Goal: Task Accomplishment & Management: Manage account settings

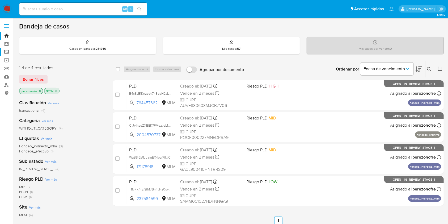
click at [6, 51] on label "Screening" at bounding box center [31, 52] width 63 height 8
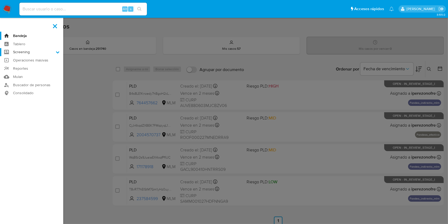
click at [0, 0] on input "Screening" at bounding box center [0, 0] width 0 height 0
click at [28, 73] on link "Herramientas" at bounding box center [31, 73] width 63 height 7
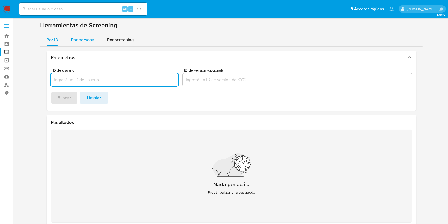
click at [87, 38] on span "Por persona" at bounding box center [82, 40] width 23 height 6
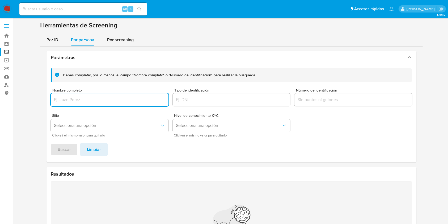
click at [93, 103] on input "Nombre completo" at bounding box center [110, 99] width 118 height 7
paste input "DEYNER CHACON"
type input "DEYNER CHACON"
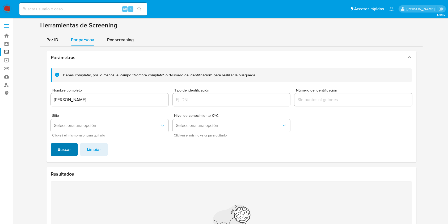
click at [66, 146] on span "Buscar" at bounding box center [64, 149] width 13 height 12
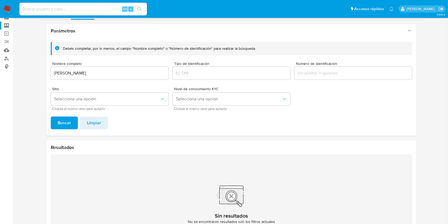
scroll to position [62, 0]
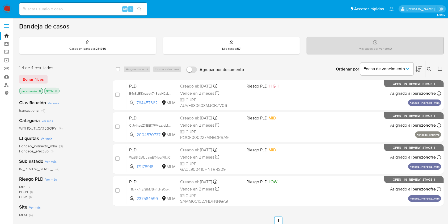
click at [79, 7] on input at bounding box center [82, 9] width 127 height 7
paste input "764457662"
type input "764457662"
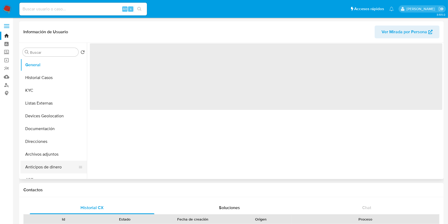
select select "10"
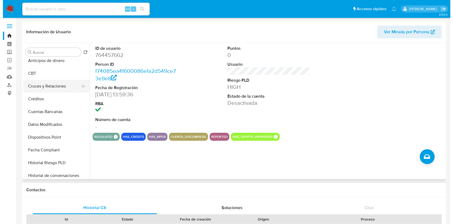
scroll to position [142, 0]
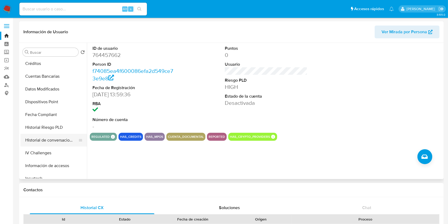
click at [57, 140] on button "Historial de conversaciones" at bounding box center [51, 140] width 62 height 13
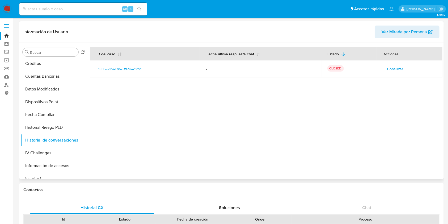
drag, startPoint x: 355, startPoint y: 110, endPoint x: 384, endPoint y: 103, distance: 30.5
click at [355, 110] on div at bounding box center [264, 111] width 355 height 136
click at [395, 69] on span "Consultar" at bounding box center [395, 68] width 16 height 7
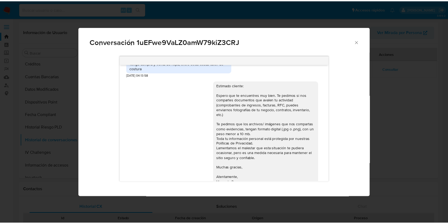
scroll to position [372, 0]
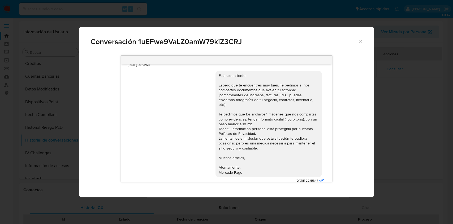
click at [361, 41] on icon "Cerrar" at bounding box center [360, 41] width 5 height 5
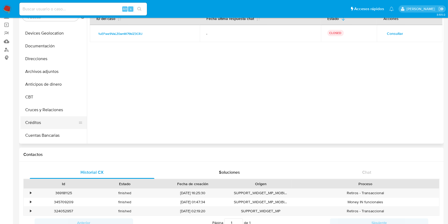
scroll to position [12, 0]
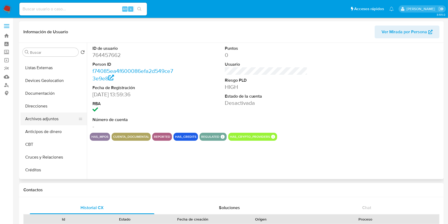
select select "10"
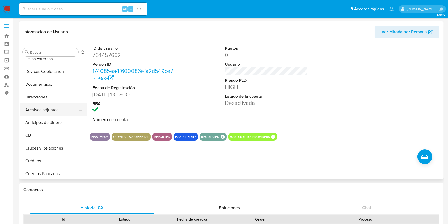
scroll to position [35, 0]
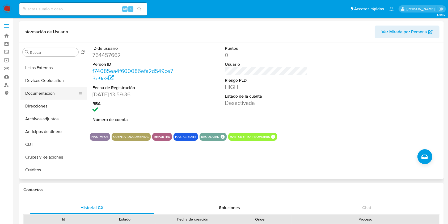
click at [46, 90] on button "Documentación" at bounding box center [51, 93] width 62 height 13
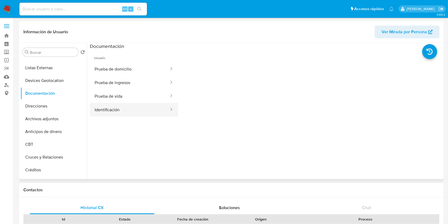
click at [125, 114] on button "Identificación" at bounding box center [130, 110] width 80 height 14
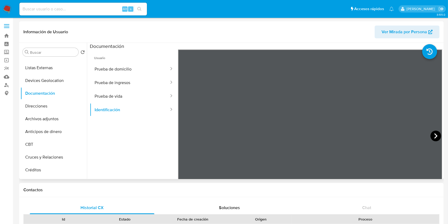
click at [436, 136] on icon at bounding box center [435, 135] width 11 height 11
click at [111, 92] on button "Prueba de vida" at bounding box center [130, 96] width 80 height 14
click at [8, 8] on img at bounding box center [7, 9] width 9 height 9
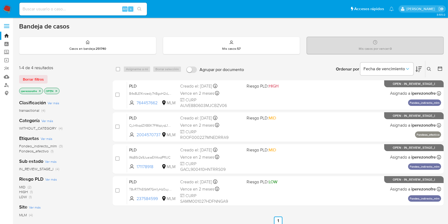
click at [427, 69] on icon at bounding box center [429, 69] width 4 height 4
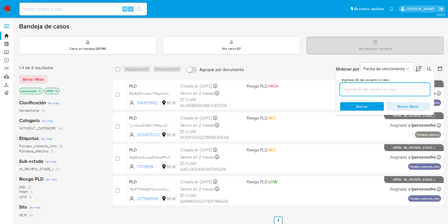
click at [358, 90] on input at bounding box center [385, 89] width 90 height 7
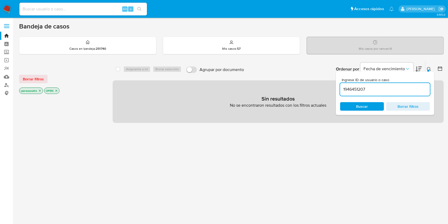
click at [372, 88] on input "1946451207" at bounding box center [385, 89] width 90 height 7
type input "1946451207"
click at [40, 91] on icon "close-filter" at bounding box center [39, 90] width 3 height 3
click at [31, 91] on icon "close-filter" at bounding box center [31, 90] width 3 height 3
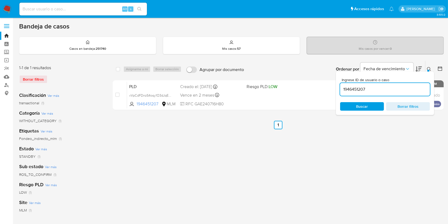
click at [362, 106] on span "Buscar" at bounding box center [362, 106] width 12 height 8
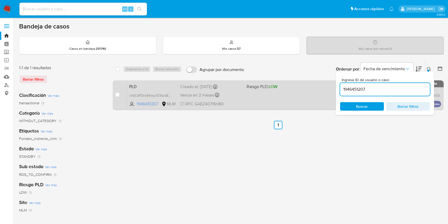
click at [254, 100] on div "PLD vVpCdFDnzS4oqy1O3dJqEljM 1946451207 MLM Riesgo PLD: LOW Creado el: 12/08/20…" at bounding box center [284, 95] width 314 height 27
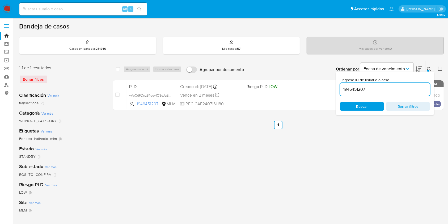
click at [84, 10] on input at bounding box center [82, 9] width 127 height 7
paste input "171178918"
type input "171178918"
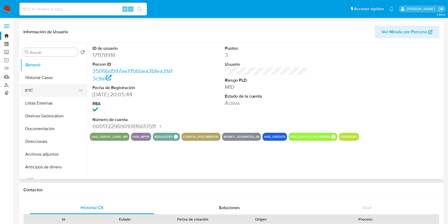
select select "10"
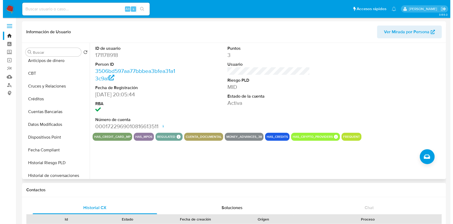
scroll to position [142, 0]
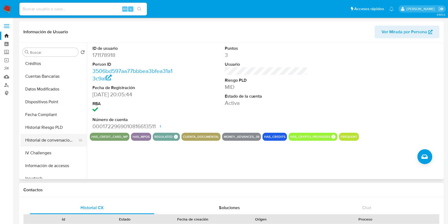
click at [59, 141] on button "Historial de conversaciones" at bounding box center [51, 140] width 62 height 13
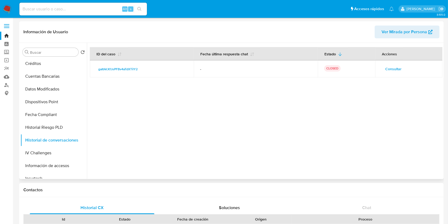
click at [388, 65] on span "Consultar" at bounding box center [393, 68] width 16 height 7
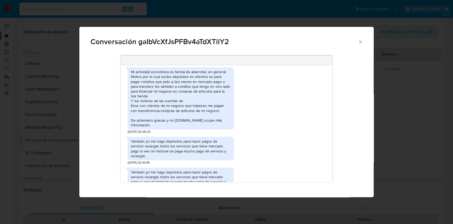
scroll to position [212, 0]
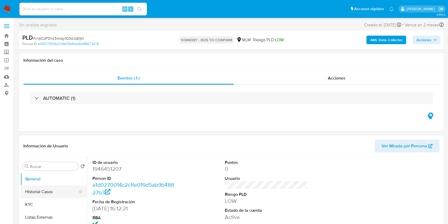
click at [43, 187] on button "Historial Casos" at bounding box center [51, 191] width 62 height 13
select select "10"
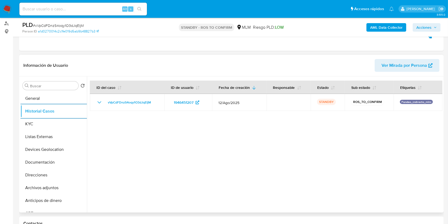
scroll to position [71, 0]
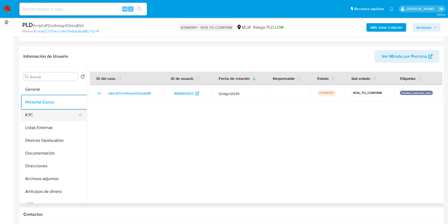
click at [37, 113] on button "KYC" at bounding box center [51, 114] width 62 height 13
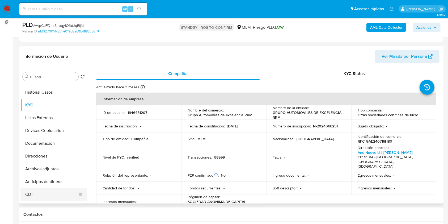
scroll to position [0, 0]
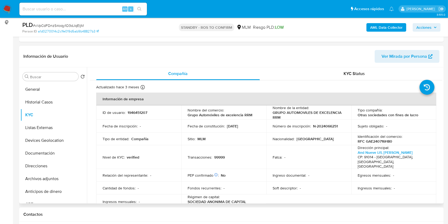
drag, startPoint x: 49, startPoint y: 176, endPoint x: 161, endPoint y: 202, distance: 115.7
click at [48, 175] on button "Archivos adjuntos" at bounding box center [53, 178] width 66 height 13
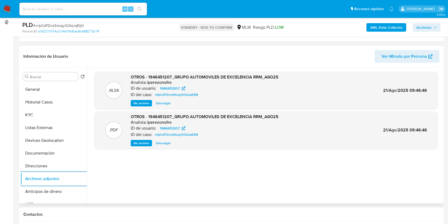
click at [266, 186] on div ".XLSX OTROS - 1946451207_GRUPO AUTOMOVILES DE EXCELENCIA RRM_AGO25 Analista: ip…" at bounding box center [266, 134] width 344 height 127
click at [426, 27] on span "Acciones" at bounding box center [423, 27] width 15 height 8
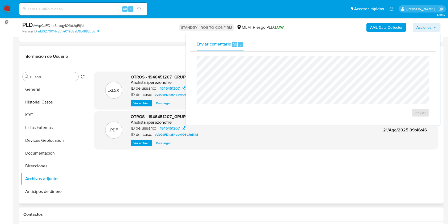
click at [378, 173] on div ".XLSX OTROS - 1946451207_GRUPO AUTOMOVILES DE EXCELENCIA RRM_AGO25 Analista: ip…" at bounding box center [266, 134] width 344 height 127
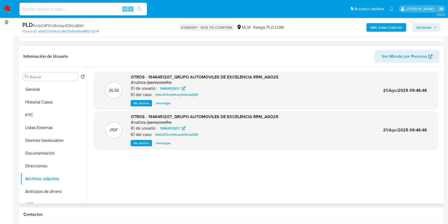
click at [213, 174] on div ".XLSX OTROS - 1946451207_GRUPO AUTOMOVILES DE EXCELENCIA RRM_AGO25 Analista: ip…" at bounding box center [266, 134] width 344 height 127
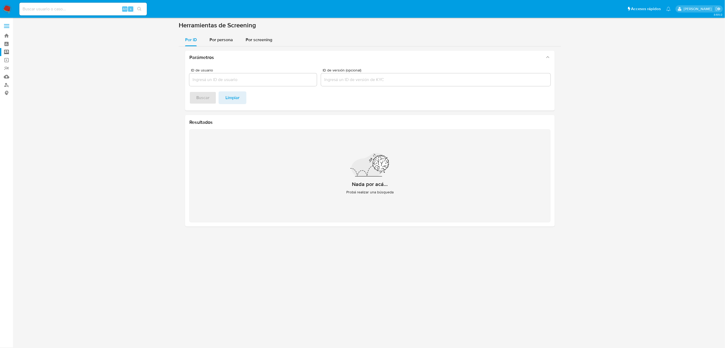
click at [349, 223] on div "3.155.0" at bounding box center [369, 182] width 701 height 323
click at [7, 76] on link "Mulan" at bounding box center [31, 76] width 63 height 8
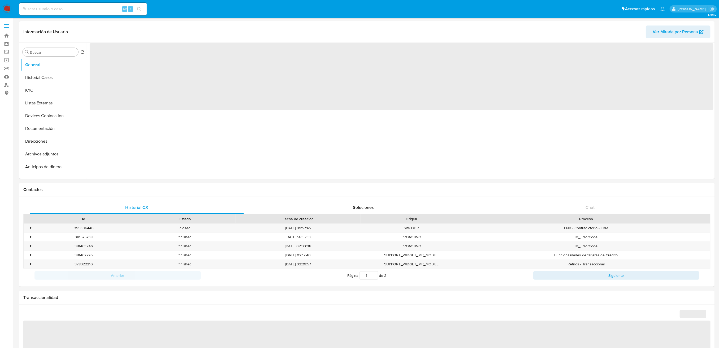
click at [63, 11] on input at bounding box center [82, 9] width 127 height 7
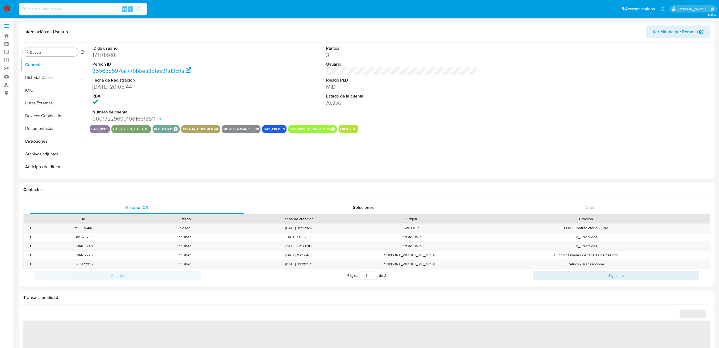
paste input "2119604390"
type input "2119604390"
select select "10"
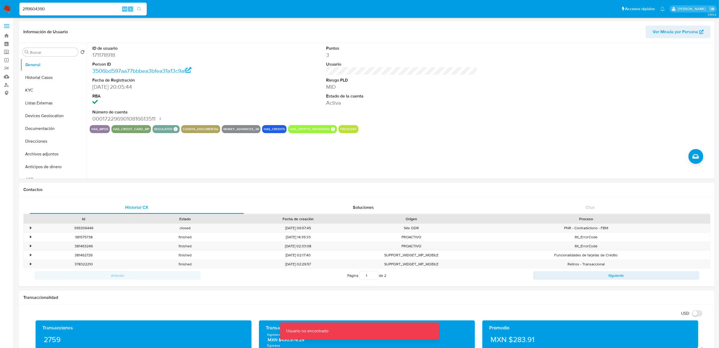
click at [63, 11] on input "2119604390" at bounding box center [82, 9] width 127 height 7
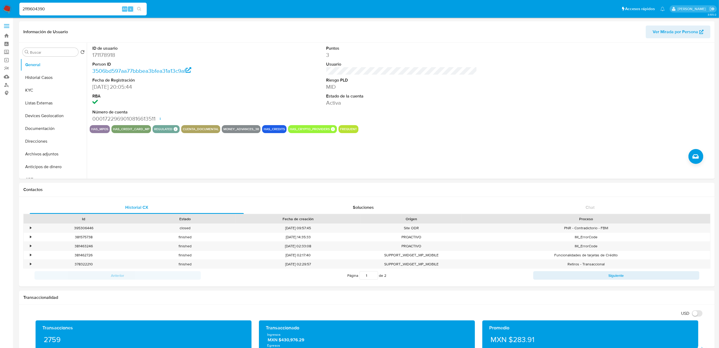
type input "2119604390"
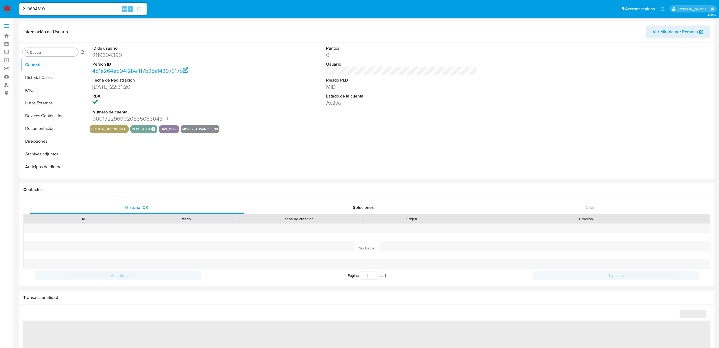
select select "10"
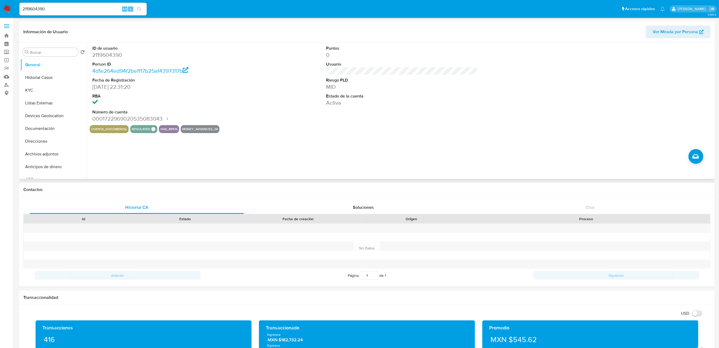
click at [254, 166] on div "ID de usuario 2119604390 Person ID 4d1e264ed94f2beff17b25af4397317b Fecha de Re…" at bounding box center [400, 111] width 627 height 136
click at [35, 79] on button "Historial Casos" at bounding box center [51, 77] width 62 height 13
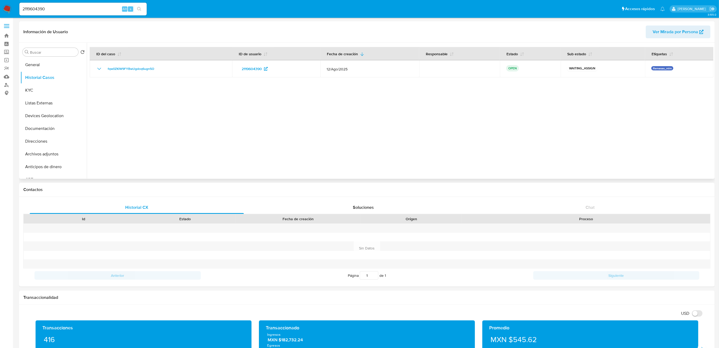
click at [162, 127] on div at bounding box center [400, 111] width 627 height 136
click at [32, 91] on button "KYC" at bounding box center [51, 90] width 62 height 13
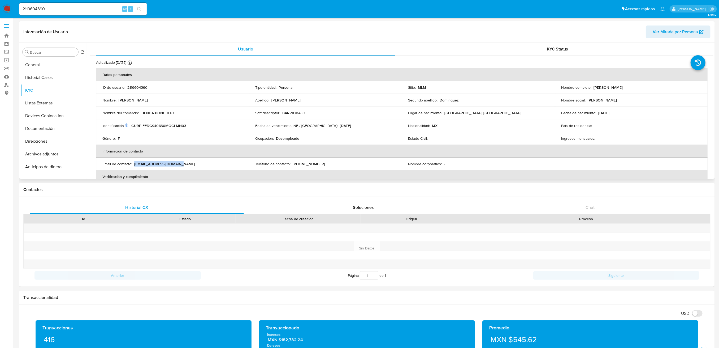
drag, startPoint x: 205, startPoint y: 162, endPoint x: 134, endPoint y: 162, distance: 71.2
click at [134, 162] on div "Email de contacto : ginacatalina0@gmail.com" at bounding box center [172, 163] width 140 height 5
copy p "ginacatalina0@gmail.com"
click at [318, 163] on div "Teléfono de contacto : (951) 8367150" at bounding box center [325, 163] width 140 height 5
drag, startPoint x: 320, startPoint y: 163, endPoint x: 294, endPoint y: 163, distance: 26.5
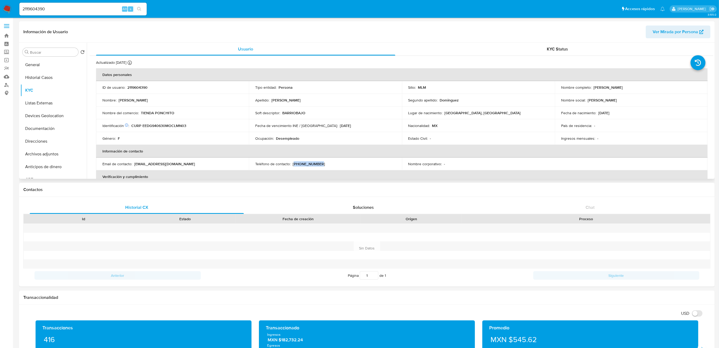
click at [294, 163] on div "Teléfono de contacto : (951) 8367150" at bounding box center [325, 163] width 140 height 5
copy p "951) 8367150"
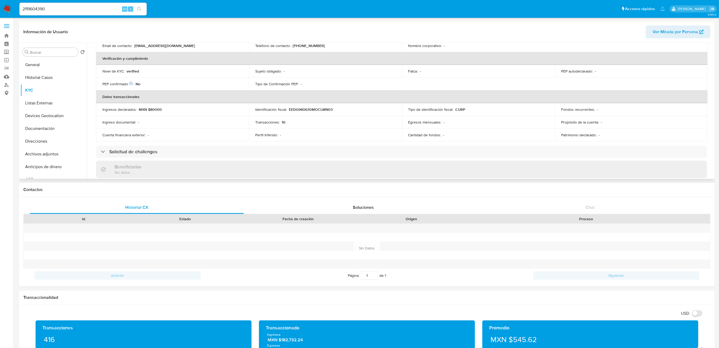
scroll to position [106, 0]
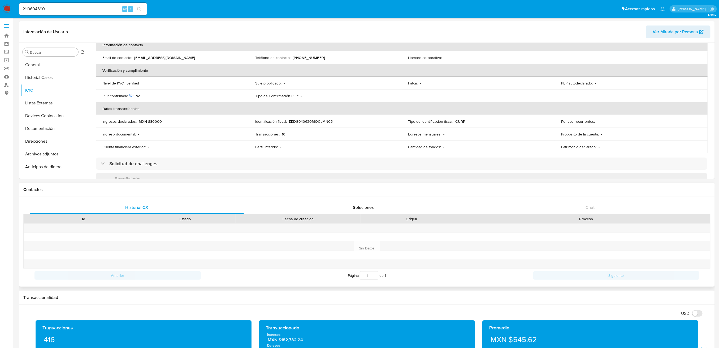
click at [341, 193] on div "Contactos" at bounding box center [367, 190] width 696 height 14
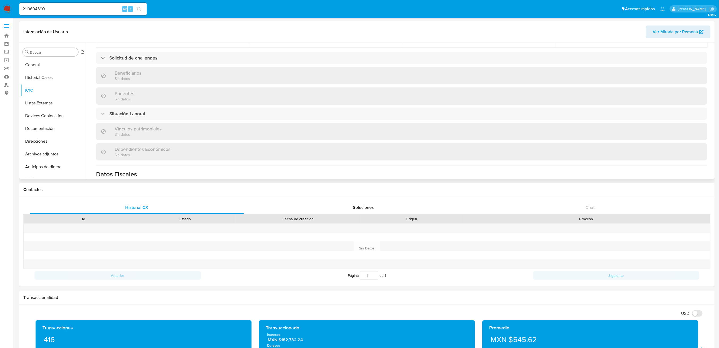
scroll to position [212, 0]
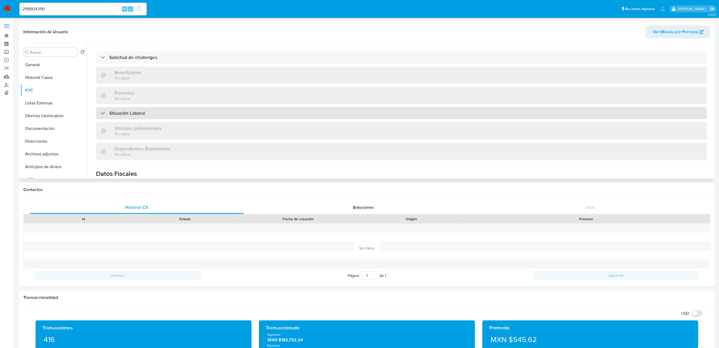
click at [181, 117] on div "Situación Laboral" at bounding box center [401, 113] width 611 height 12
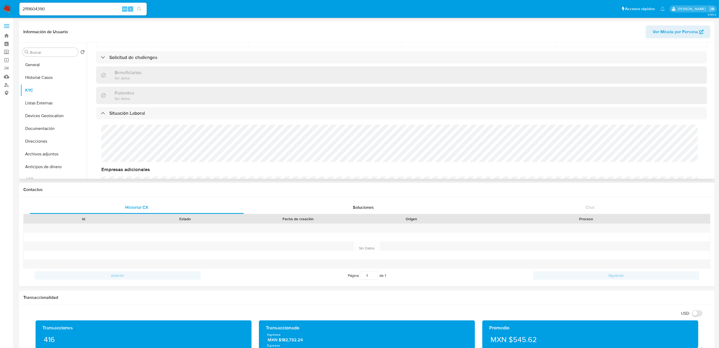
scroll to position [248, 0]
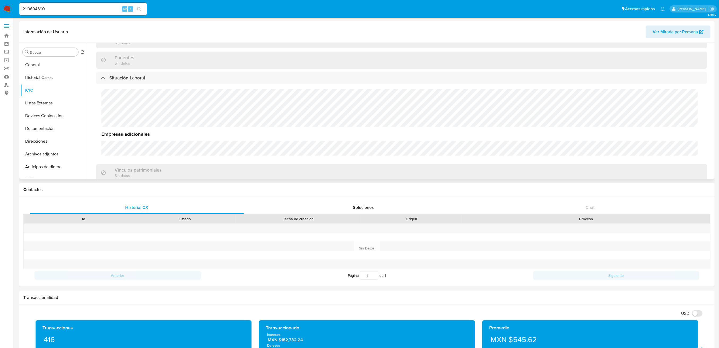
click at [490, 165] on div "Vínculos patrimoniales Sin datos" at bounding box center [401, 172] width 611 height 17
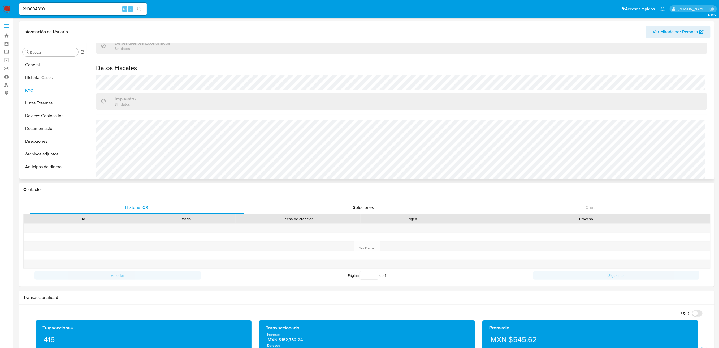
scroll to position [400, 0]
click at [46, 102] on button "Listas Externas" at bounding box center [51, 103] width 62 height 13
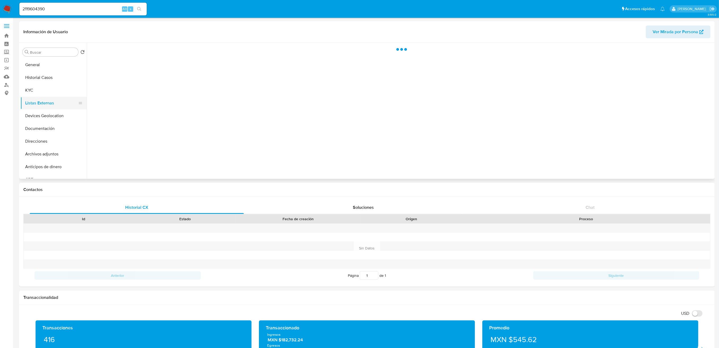
scroll to position [0, 0]
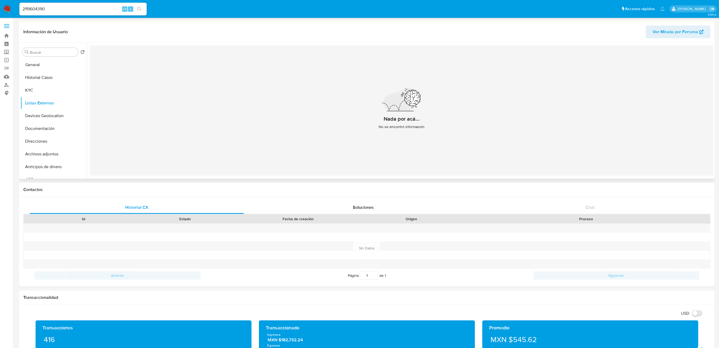
drag, startPoint x: 231, startPoint y: 144, endPoint x: 227, endPoint y: 145, distance: 4.3
click at [229, 144] on div "Nada por acá... No se encontró información" at bounding box center [402, 110] width 624 height 130
click at [54, 114] on button "Devices Geolocation" at bounding box center [51, 115] width 62 height 13
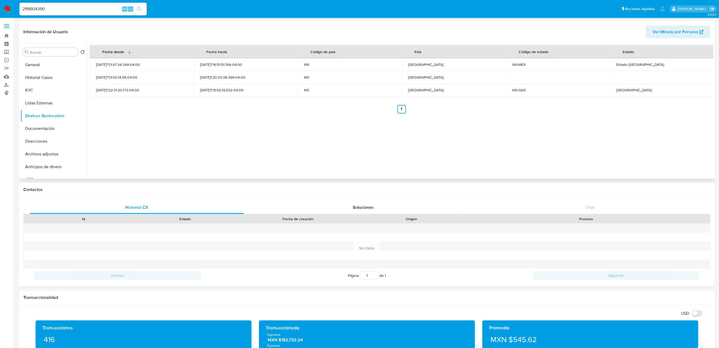
click at [449, 131] on div "Fecha desde Fecha hasta Código de país País Código de estado Estado 2025-05-27T…" at bounding box center [400, 111] width 627 height 136
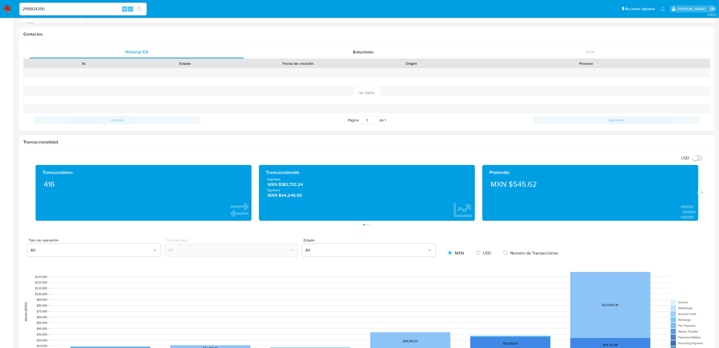
scroll to position [177, 0]
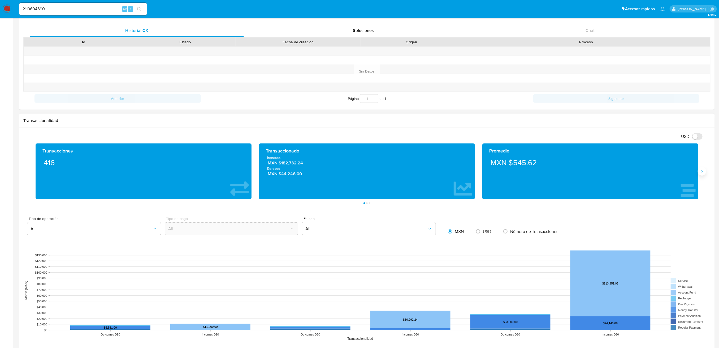
click at [703, 172] on icon "Siguiente" at bounding box center [702, 171] width 4 height 4
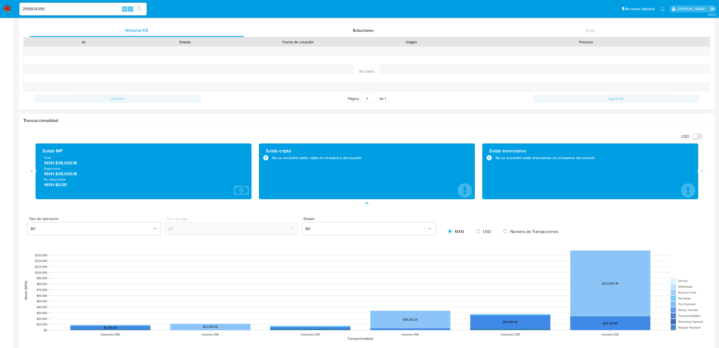
drag, startPoint x: 82, startPoint y: 161, endPoint x: 58, endPoint y: 165, distance: 24.1
click at [58, 165] on span "MXN $38,030.18" at bounding box center [143, 163] width 199 height 6
click at [202, 265] on rect at bounding box center [367, 290] width 688 height 106
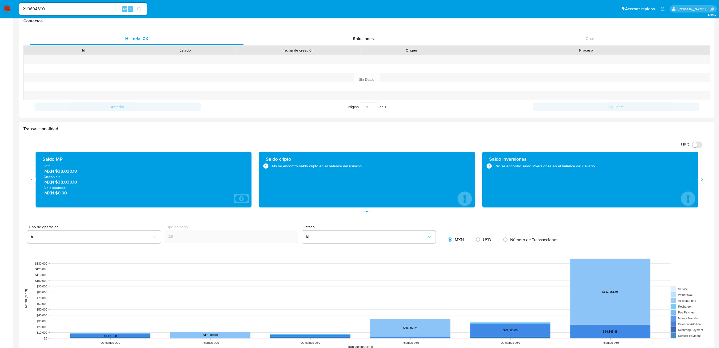
scroll to position [0, 0]
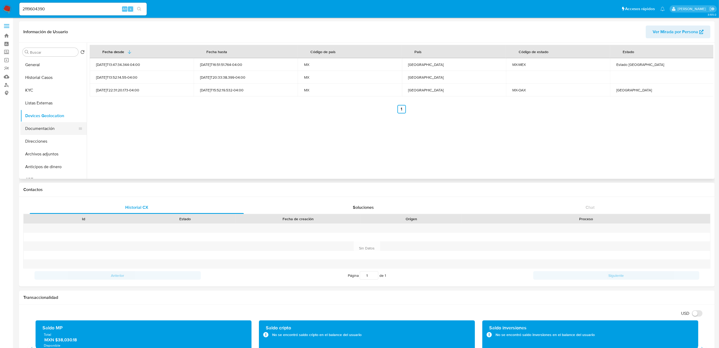
click at [39, 126] on button "Documentación" at bounding box center [51, 128] width 62 height 13
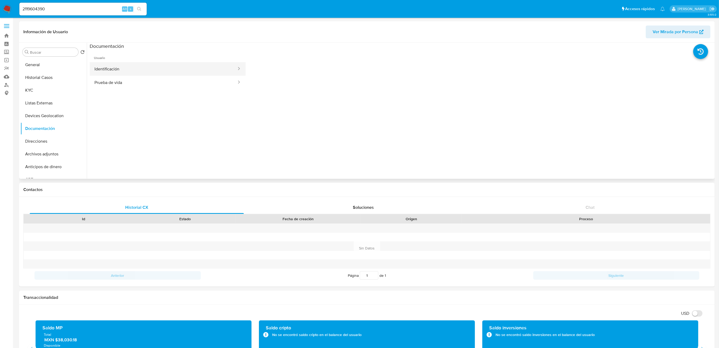
click at [176, 67] on button "Identificación" at bounding box center [164, 69] width 148 height 14
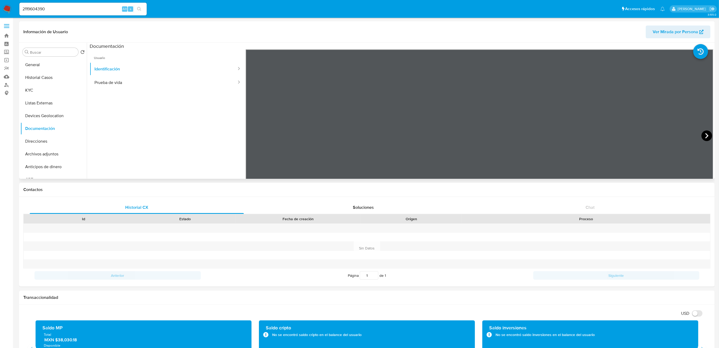
click at [706, 134] on icon at bounding box center [707, 135] width 3 height 5
click at [199, 86] on button "Prueba de vida" at bounding box center [164, 83] width 148 height 14
click at [47, 107] on button "Direcciones" at bounding box center [51, 106] width 62 height 13
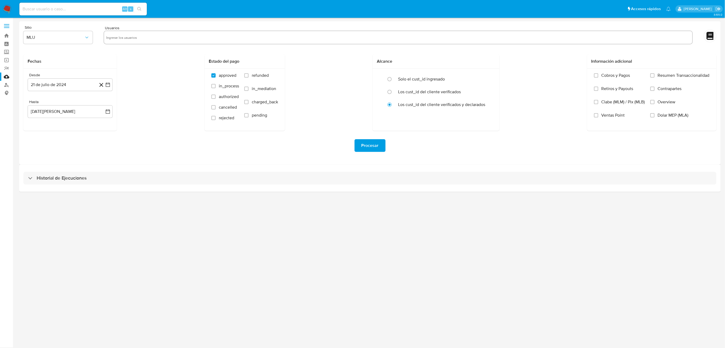
drag, startPoint x: 173, startPoint y: 44, endPoint x: 173, endPoint y: 40, distance: 4.8
click at [173, 40] on div at bounding box center [398, 38] width 589 height 15
click at [176, 39] on input "text" at bounding box center [398, 37] width 584 height 8
paste input "2119604390"
type input "2119604390"
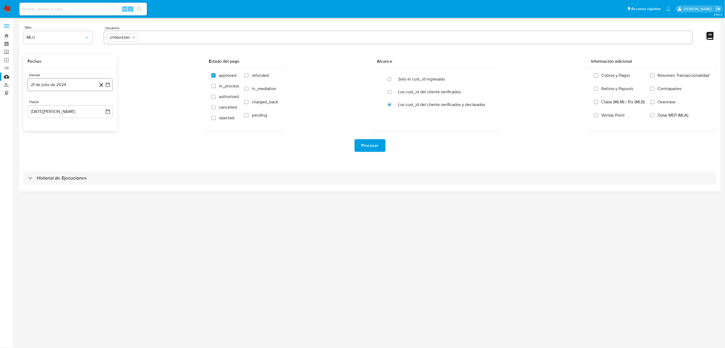
click at [108, 81] on button "21 de julio de 2024" at bounding box center [70, 84] width 85 height 13
click at [104, 102] on icon "Mes siguiente" at bounding box center [103, 104] width 6 height 6
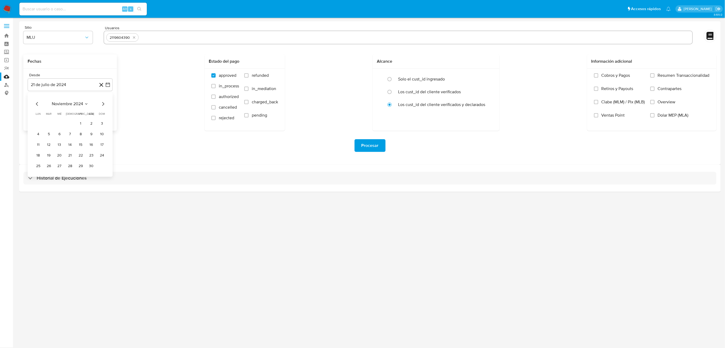
click at [104, 102] on icon "Mes siguiente" at bounding box center [103, 104] width 6 height 6
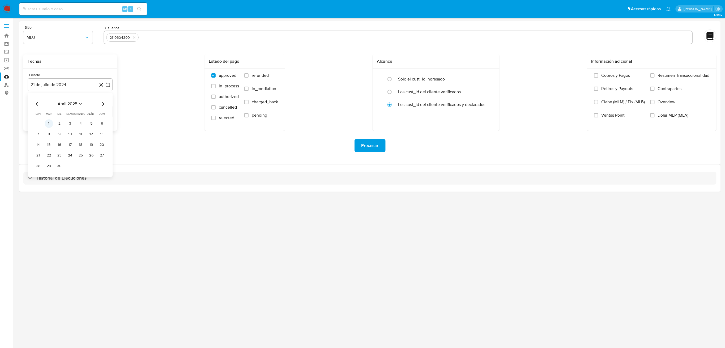
click at [45, 123] on button "1" at bounding box center [49, 123] width 8 height 8
click at [107, 112] on icon "button" at bounding box center [107, 111] width 5 height 5
click at [36, 130] on icon "Mes anterior" at bounding box center [37, 131] width 2 height 4
click at [68, 191] on button "31" at bounding box center [70, 192] width 8 height 8
click at [123, 125] on div "Fechas Desde 1 de abril de 2025 1-04-2025 Hasta 31 de julio de 2025 31-07-2025 …" at bounding box center [369, 92] width 693 height 76
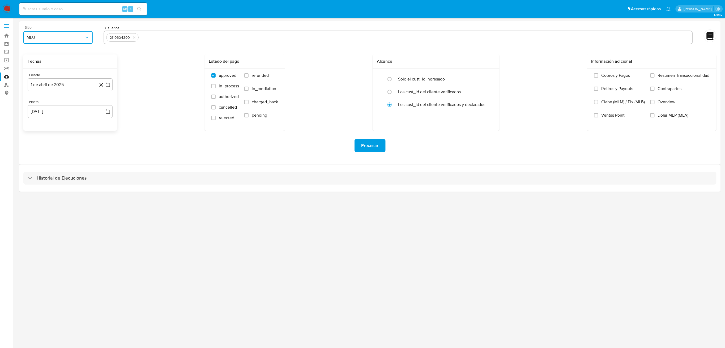
click at [82, 38] on span "MLU" at bounding box center [56, 37] width 58 height 5
click at [39, 118] on div "MLM" at bounding box center [57, 115] width 60 height 13
click at [195, 142] on div "Procesar" at bounding box center [369, 145] width 693 height 13
click at [651, 103] on input "Overview" at bounding box center [652, 102] width 4 height 4
click at [372, 144] on span "Procesar" at bounding box center [369, 146] width 17 height 12
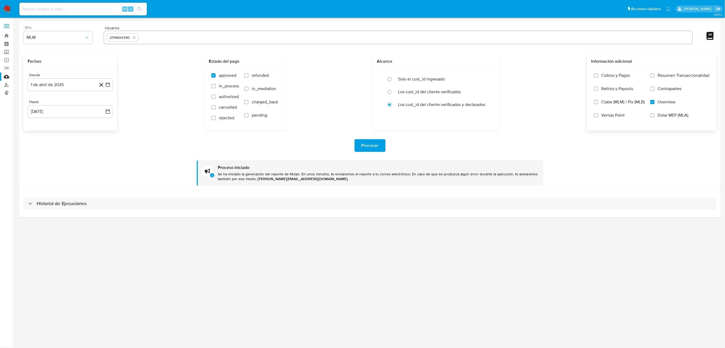
click at [150, 44] on form "Sitio MLM Usuarios 2119604390 Fechas Desde 1 de abril de 2025 1-04-2025 Hasta 3…" at bounding box center [369, 105] width 693 height 160
click at [133, 37] on icon "quitar 2119604390" at bounding box center [134, 37] width 2 height 2
click at [143, 36] on input "text" at bounding box center [398, 37] width 584 height 8
paste input "178684991"
type input "178684991"
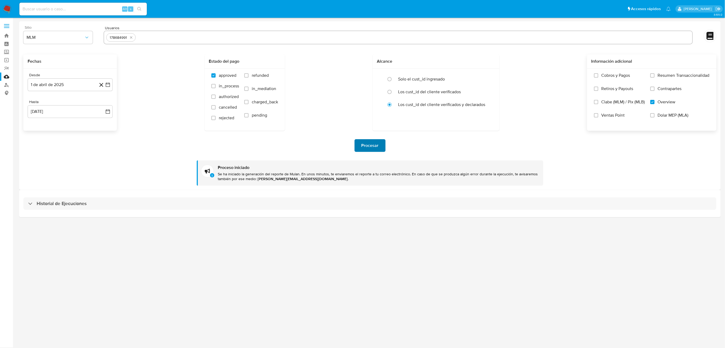
click at [378, 146] on span "Procesar" at bounding box center [369, 146] width 17 height 12
click at [139, 155] on div "Procesar Proceso iniciado Se ha iniciado la generación del reporte de Mulan. En…" at bounding box center [369, 158] width 693 height 55
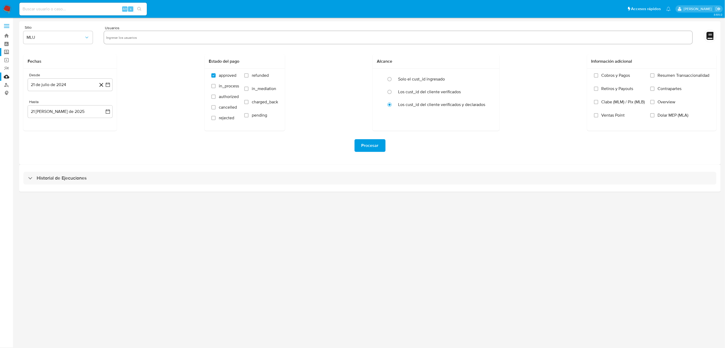
click at [8, 54] on label "Screening" at bounding box center [31, 52] width 63 height 8
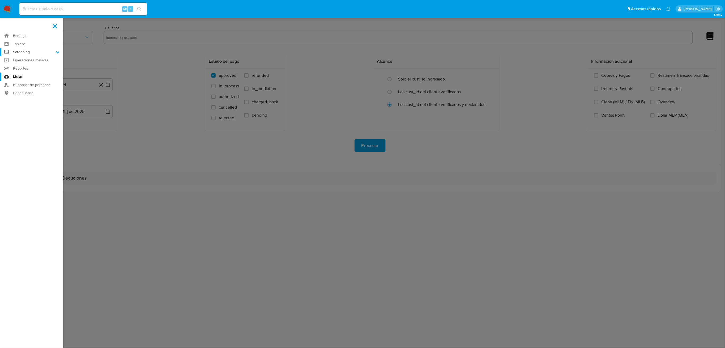
click at [0, 0] on input "Screening" at bounding box center [0, 0] width 0 height 0
click at [31, 71] on link "Herramientas" at bounding box center [31, 73] width 63 height 7
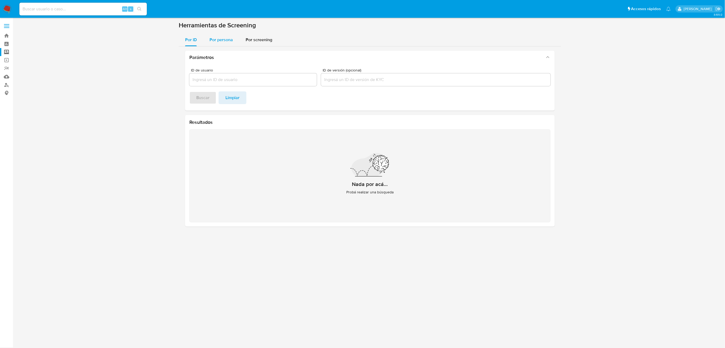
click at [222, 41] on span "Por persona" at bounding box center [220, 40] width 23 height 6
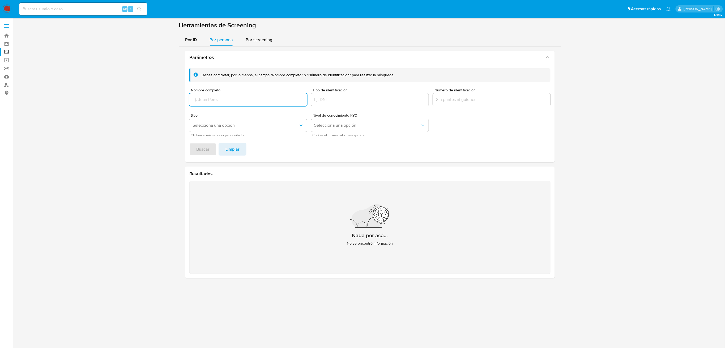
click at [222, 99] on input "Nombre completo" at bounding box center [248, 99] width 118 height 7
click at [189, 143] on button "Buscar" at bounding box center [202, 149] width 27 height 13
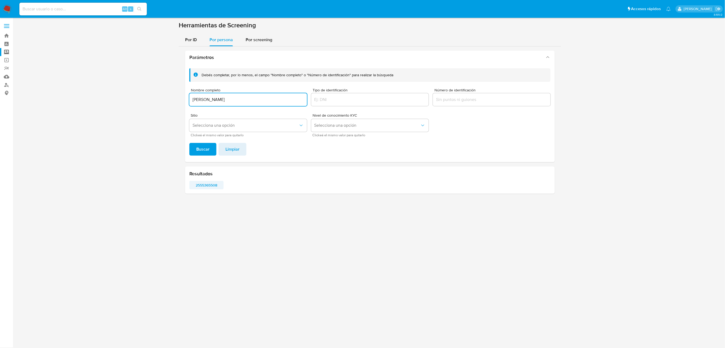
click at [208, 185] on span "2555365508" at bounding box center [206, 184] width 27 height 7
drag, startPoint x: 247, startPoint y: 97, endPoint x: 250, endPoint y: 101, distance: 4.3
click at [248, 100] on input "[PERSON_NAME]" at bounding box center [248, 99] width 118 height 7
drag, startPoint x: 255, startPoint y: 99, endPoint x: 194, endPoint y: 85, distance: 62.8
click at [127, 78] on section at bounding box center [369, 109] width 701 height 177
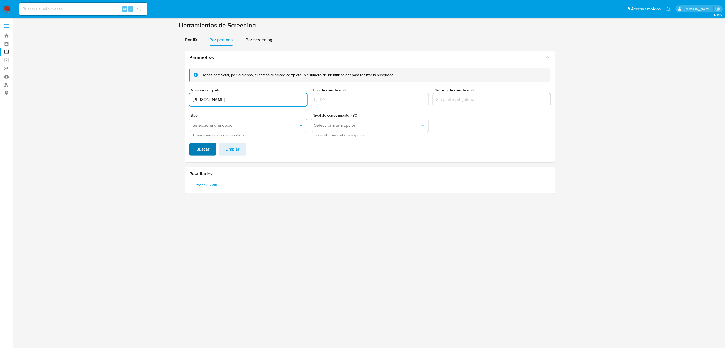
type input "Teodoro Montalvo Vasquez"
drag, startPoint x: 203, startPoint y: 147, endPoint x: 202, endPoint y: 160, distance: 12.6
click at [203, 147] on span "Buscar" at bounding box center [202, 149] width 13 height 12
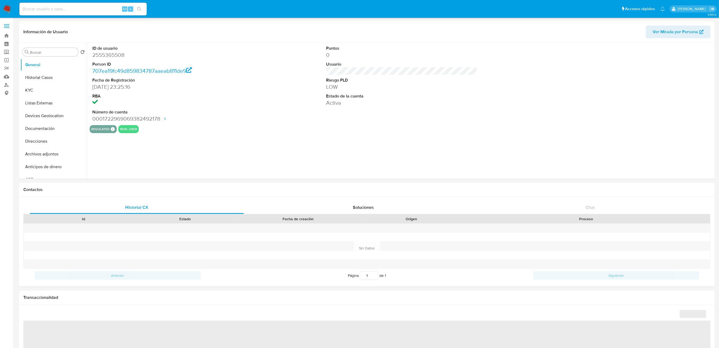
select select "10"
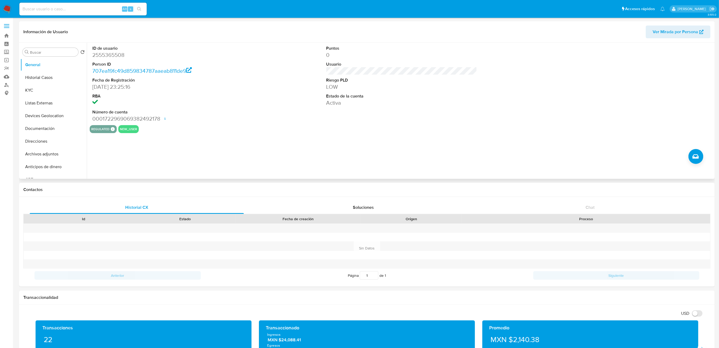
drag, startPoint x: 271, startPoint y: 112, endPoint x: 242, endPoint y: 109, distance: 29.7
click at [271, 112] on div "ID de usuario 2555365508 Person ID 707ea19fc49d859834787aaeab811de9 Fecha de Re…" at bounding box center [402, 84] width 624 height 82
click at [42, 79] on button "Historial Casos" at bounding box center [51, 77] width 62 height 13
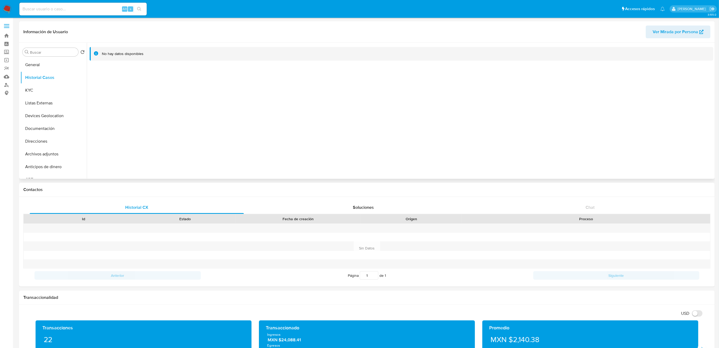
drag, startPoint x: 260, startPoint y: 128, endPoint x: 10, endPoint y: 87, distance: 253.8
click at [252, 125] on div at bounding box center [400, 111] width 627 height 136
click at [27, 88] on button "KYC" at bounding box center [51, 90] width 62 height 13
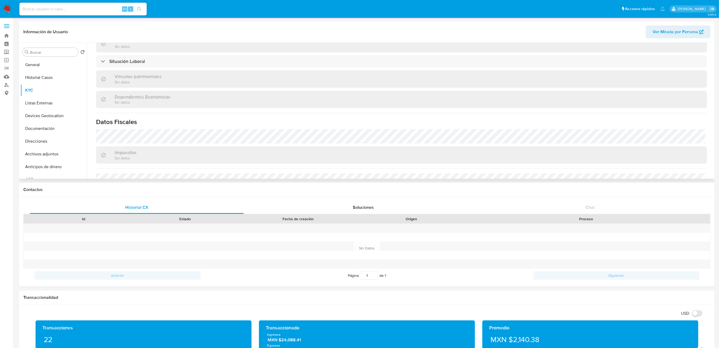
scroll to position [270, 0]
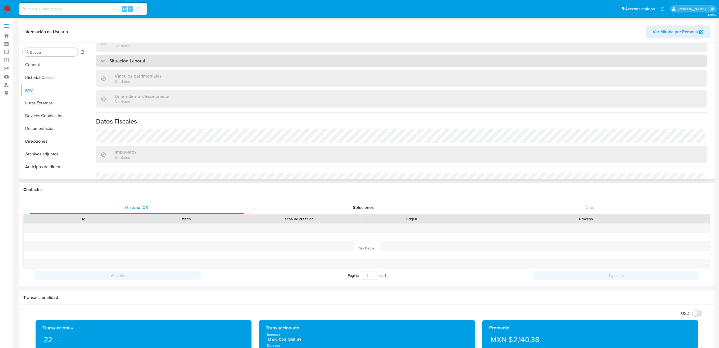
click at [179, 64] on div "Situación Laboral" at bounding box center [401, 61] width 611 height 12
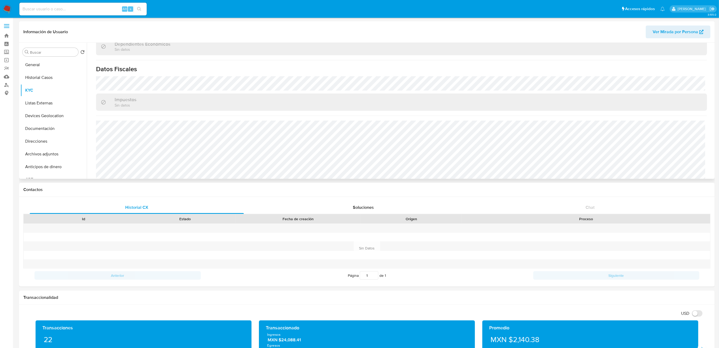
scroll to position [405, 0]
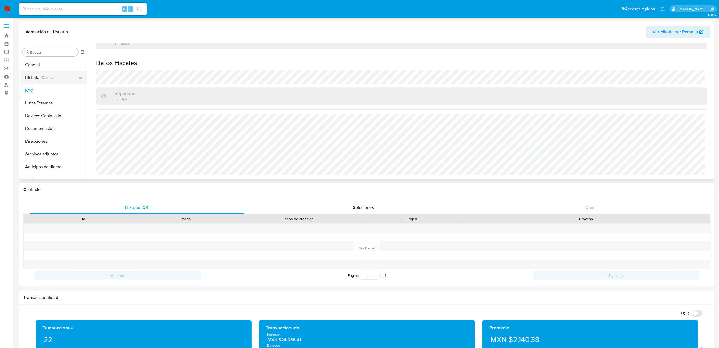
drag, startPoint x: 45, startPoint y: 64, endPoint x: 83, endPoint y: 80, distance: 40.5
click at [45, 64] on button "General" at bounding box center [53, 64] width 66 height 13
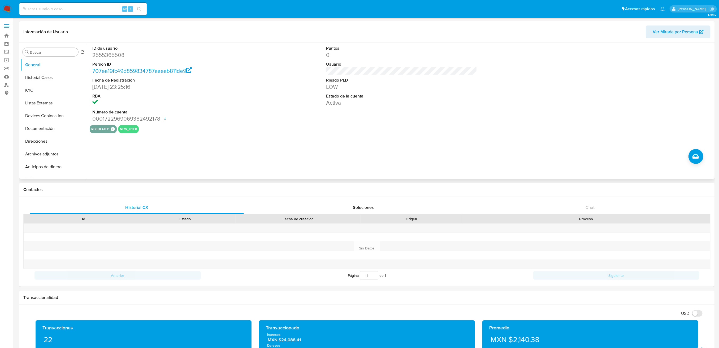
click at [115, 55] on dd "2555365508" at bounding box center [167, 54] width 151 height 7
copy dd "2555365508"
drag, startPoint x: 220, startPoint y: 109, endPoint x: 228, endPoint y: 76, distance: 33.9
click at [220, 109] on dt "Número de cuenta" at bounding box center [167, 112] width 151 height 6
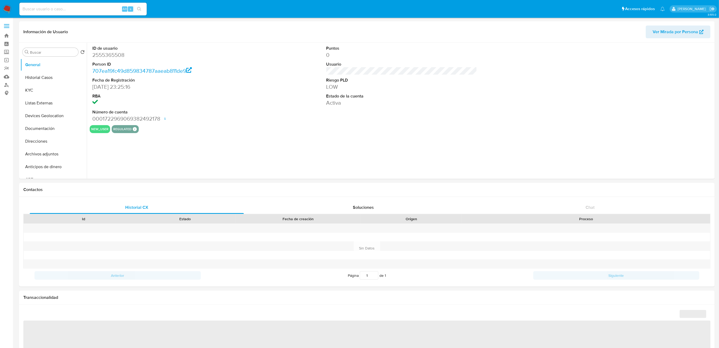
select select "10"
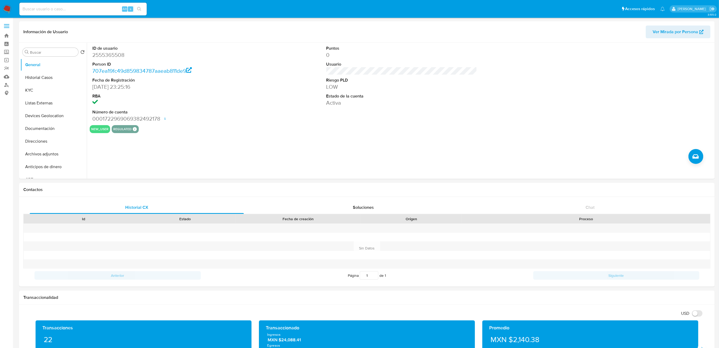
click at [99, 10] on input at bounding box center [82, 9] width 127 height 7
paste input "2119604390"
type input "2119604390"
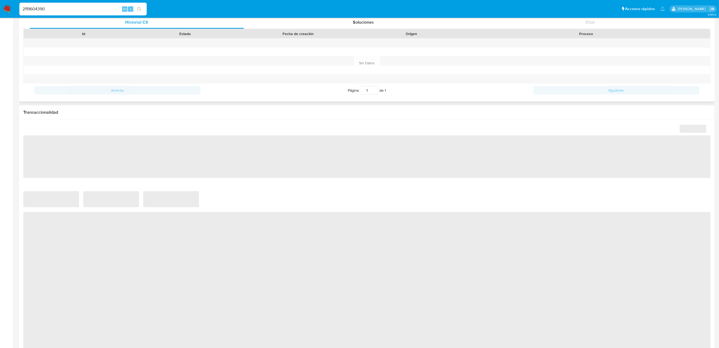
scroll to position [248, 0]
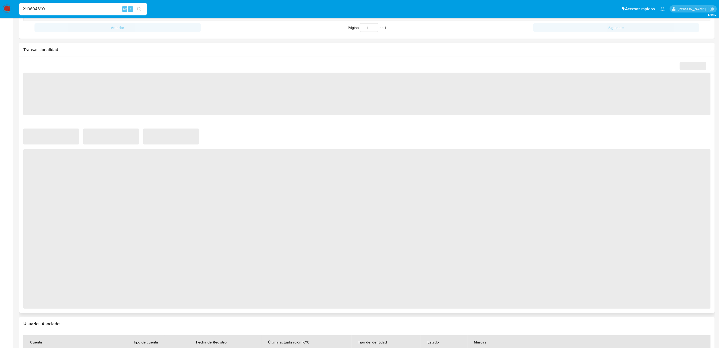
select select "10"
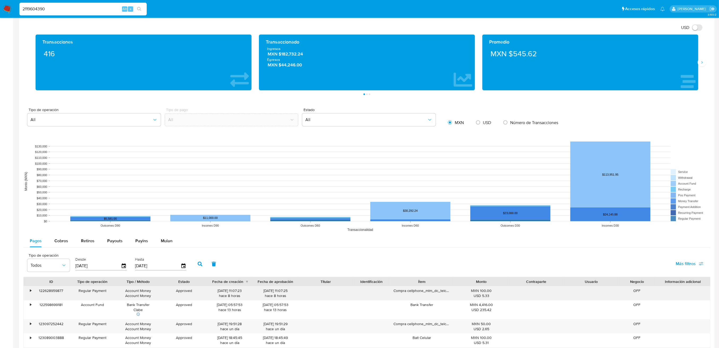
scroll to position [425, 0]
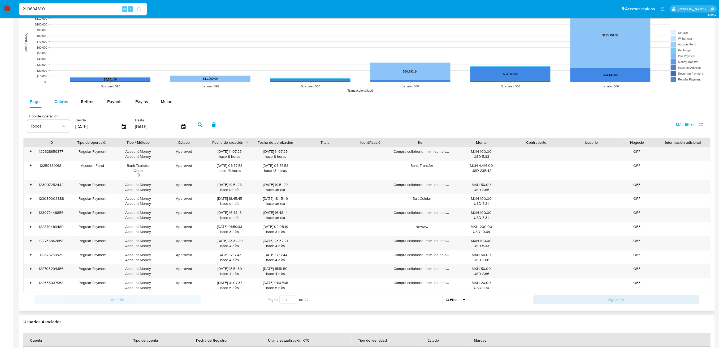
click at [65, 102] on span "Cobros" at bounding box center [61, 101] width 14 height 6
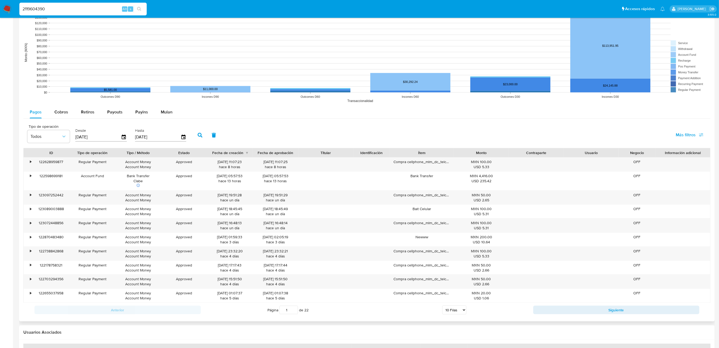
select select "10"
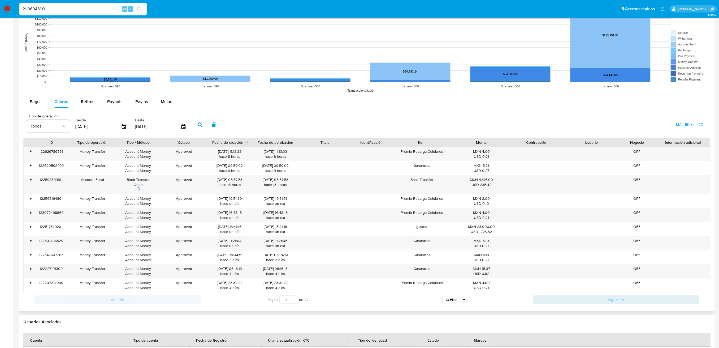
click at [122, 123] on div "[DATE]" at bounding box center [101, 126] width 52 height 8
click at [122, 127] on icon "button" at bounding box center [123, 126] width 9 height 9
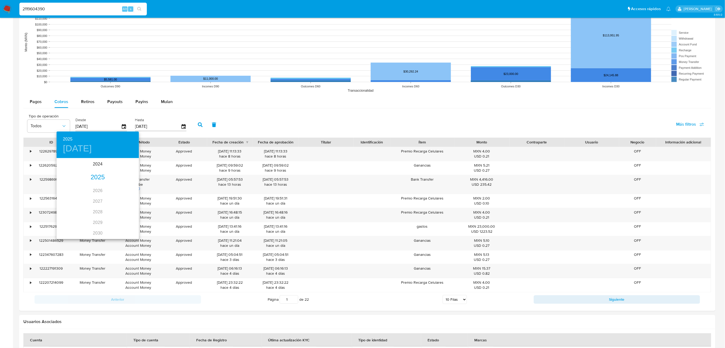
click at [81, 146] on h4 "sáb., may. 24" at bounding box center [77, 148] width 29 height 11
click at [133, 165] on icon "button" at bounding box center [133, 165] width 2 height 3
click at [77, 184] on p "1" at bounding box center [76, 185] width 2 height 5
type input "01/07/2025"
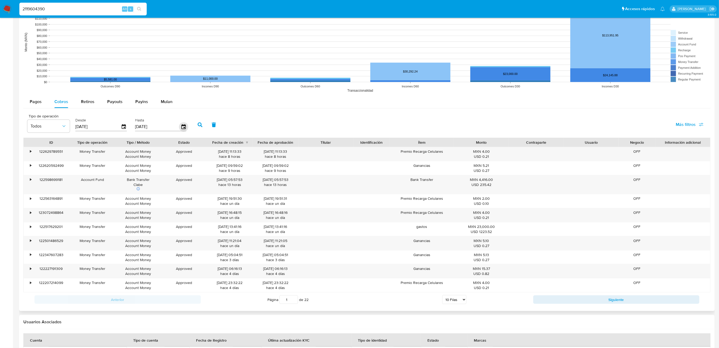
click at [180, 125] on icon "button" at bounding box center [183, 126] width 9 height 9
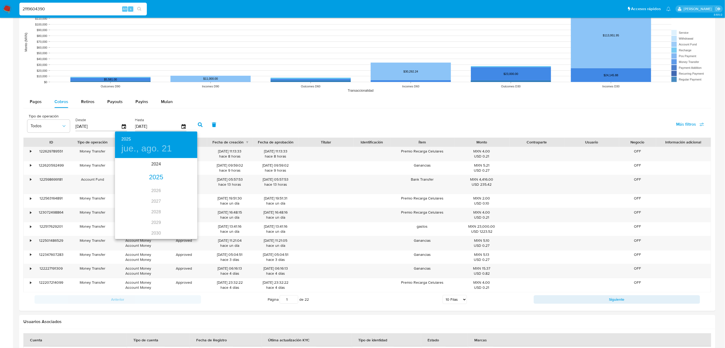
click at [152, 148] on h4 "jue., ago. 21" at bounding box center [146, 148] width 50 height 11
click at [123, 164] on icon "button" at bounding box center [121, 165] width 6 height 6
click at [156, 222] on p "31" at bounding box center [156, 224] width 4 height 5
type input "31/07/2025"
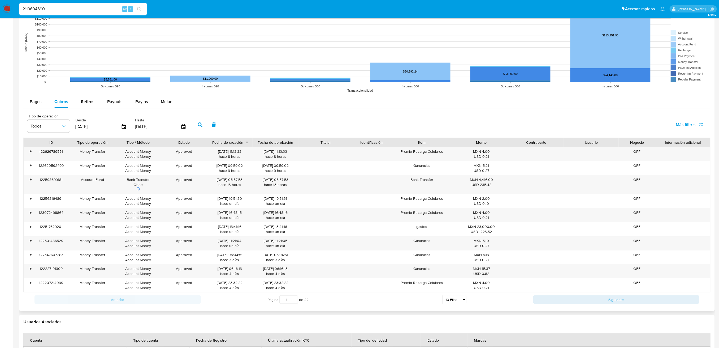
click at [198, 126] on icon "button" at bounding box center [200, 124] width 5 height 5
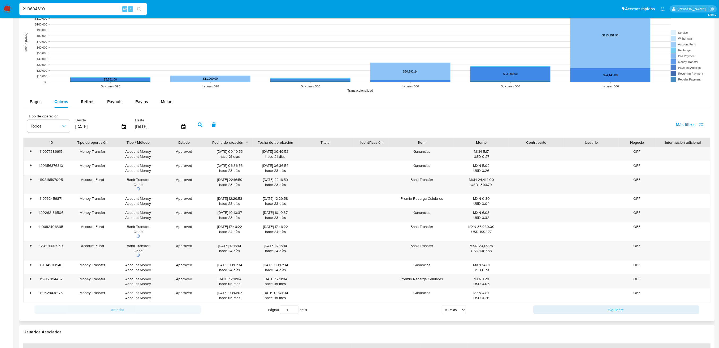
click at [8, 9] on img at bounding box center [7, 9] width 9 height 9
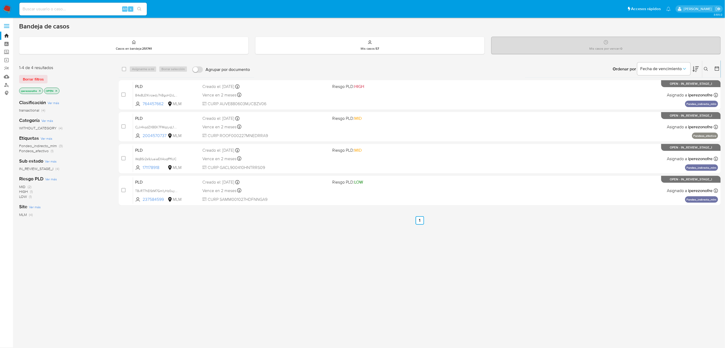
click at [705, 67] on icon at bounding box center [706, 69] width 4 height 4
click at [634, 89] on input at bounding box center [662, 89] width 90 height 7
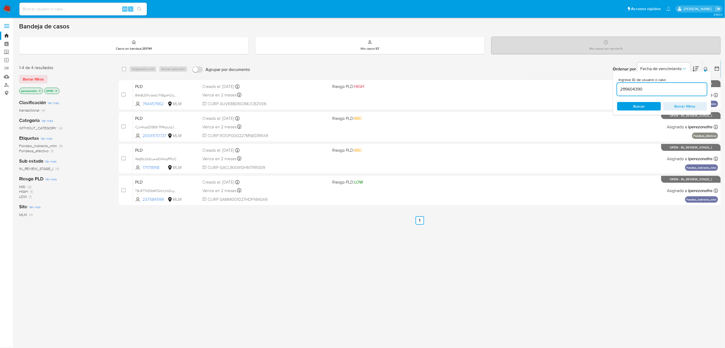
type input "2119604390"
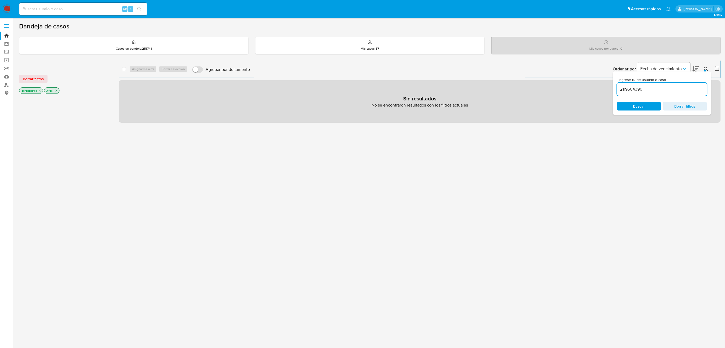
click at [39, 90] on icon "close-filter" at bounding box center [39, 90] width 3 height 3
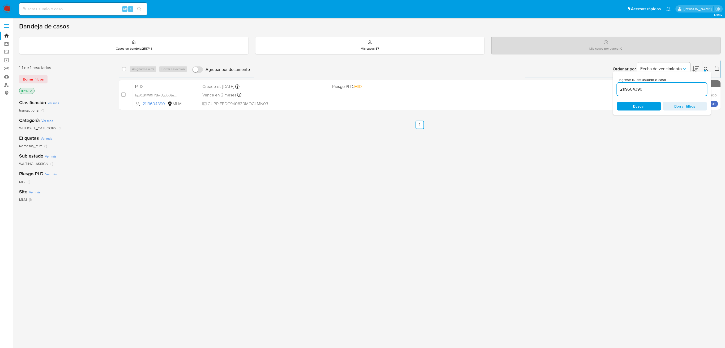
click at [32, 90] on icon "close-filter" at bounding box center [31, 90] width 3 height 3
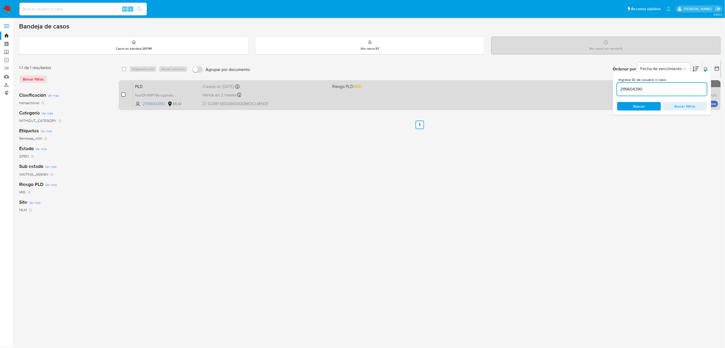
click at [122, 94] on input "checkbox" at bounding box center [123, 94] width 4 height 4
checkbox input "true"
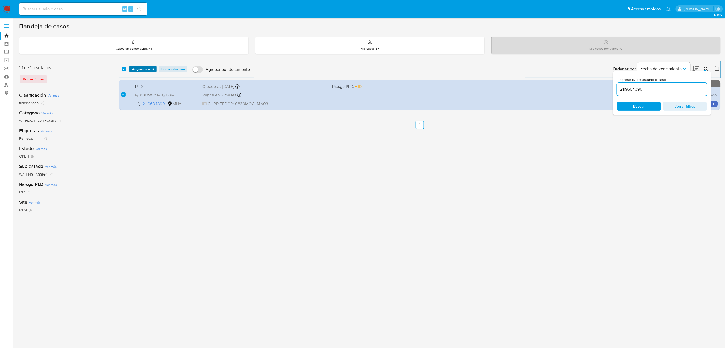
click at [137, 70] on span "Asignarme a mí" at bounding box center [143, 68] width 22 height 5
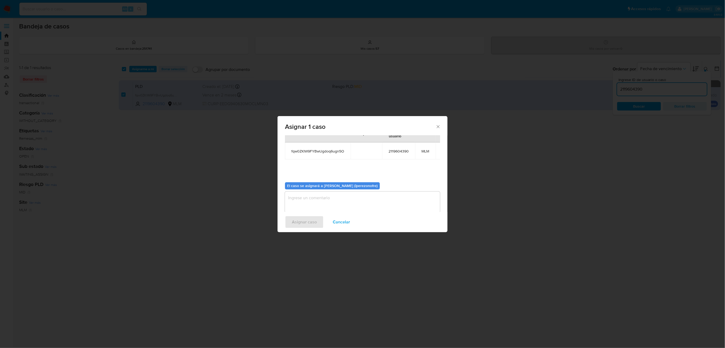
scroll to position [32, 0]
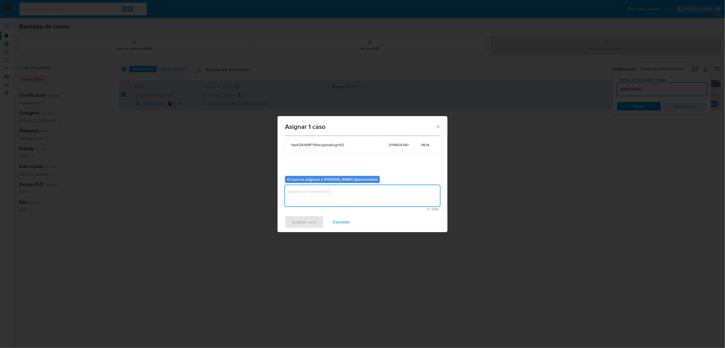
click at [338, 193] on textarea "assign-modal" at bounding box center [362, 195] width 155 height 21
type textarea "IPO"
click at [311, 223] on span "Asignar caso" at bounding box center [304, 222] width 25 height 12
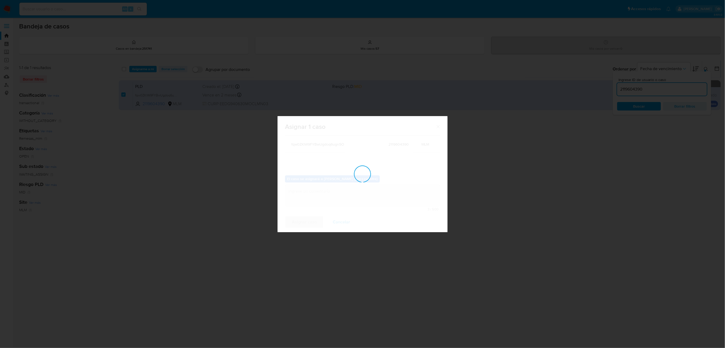
checkbox input "false"
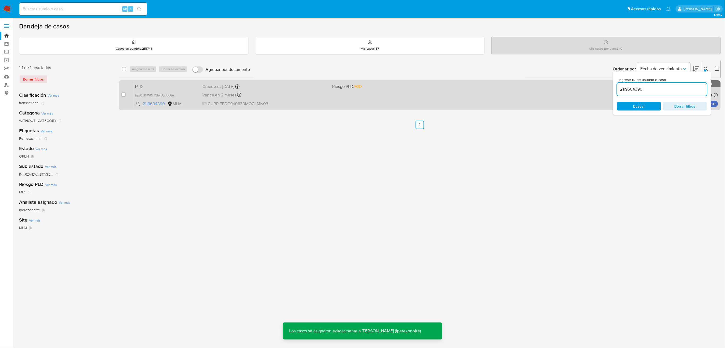
click at [206, 93] on span "Vence en 2 meses" at bounding box center [219, 95] width 34 height 6
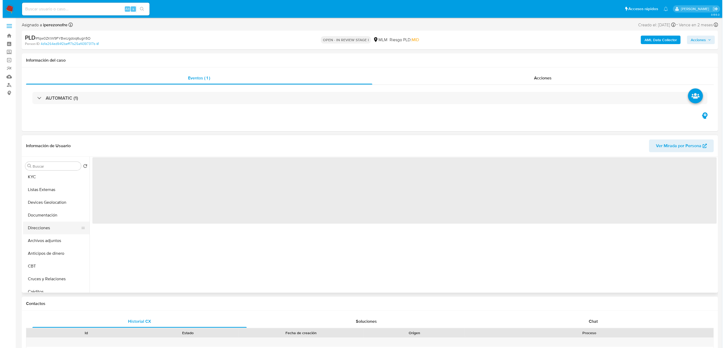
scroll to position [71, 0]
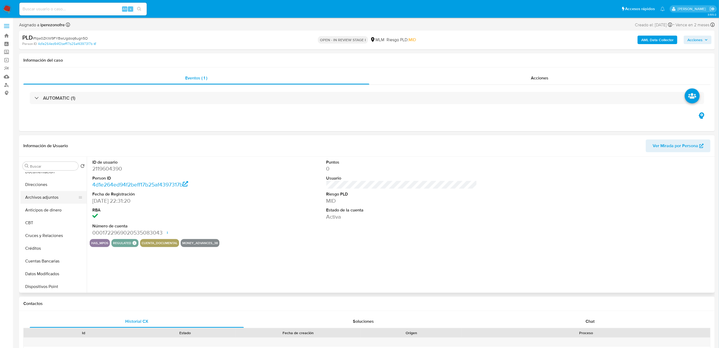
click at [50, 201] on button "Archivos adjuntos" at bounding box center [51, 197] width 62 height 13
select select "10"
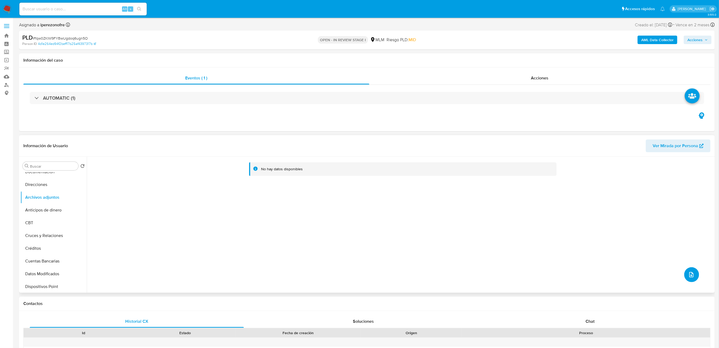
click at [691, 274] on icon "upload-file" at bounding box center [692, 274] width 6 height 6
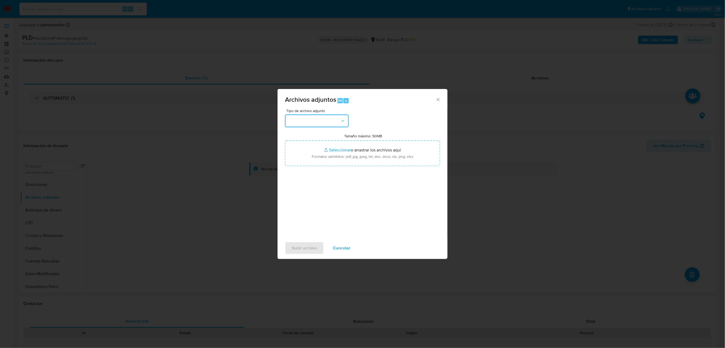
click at [337, 121] on button "button" at bounding box center [317, 120] width 64 height 13
click at [297, 156] on span "OTROS" at bounding box center [295, 153] width 14 height 5
click at [308, 247] on span "Subir archivo" at bounding box center [304, 248] width 25 height 12
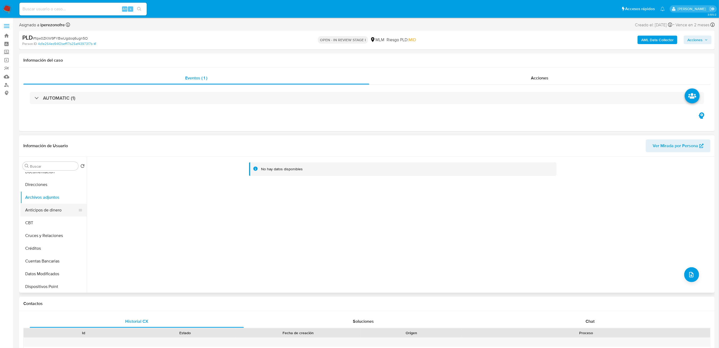
drag, startPoint x: 40, startPoint y: 210, endPoint x: 46, endPoint y: 208, distance: 7.0
click at [40, 210] on button "Anticipos de dinero" at bounding box center [51, 210] width 62 height 13
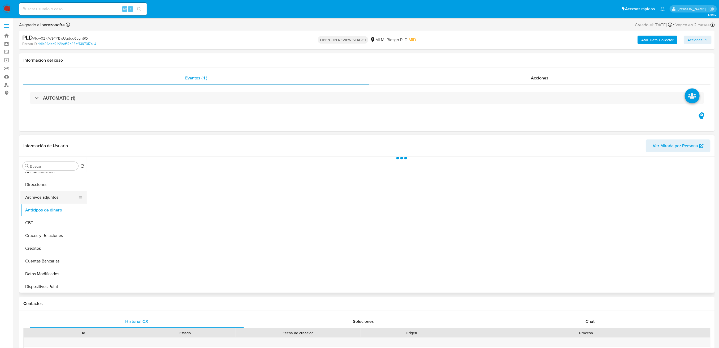
click at [49, 198] on button "Archivos adjuntos" at bounding box center [51, 197] width 62 height 13
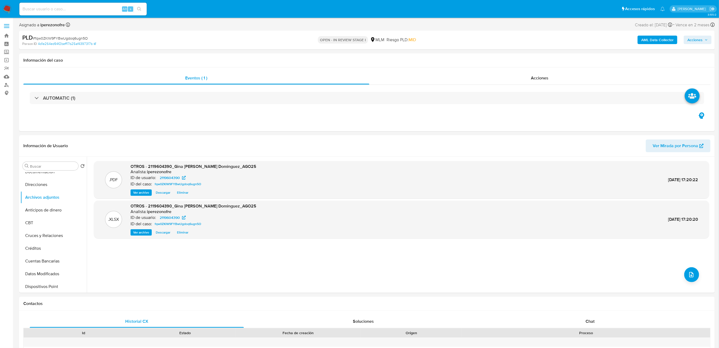
click at [707, 42] on span "Acciones" at bounding box center [698, 39] width 20 height 7
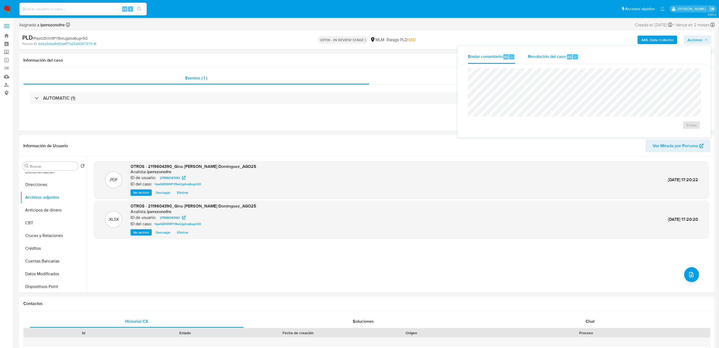
click at [546, 56] on span "Resolución del caso" at bounding box center [547, 57] width 38 height 6
click at [525, 78] on div at bounding box center [585, 101] width 224 height 47
click at [635, 135] on span "No ROI" at bounding box center [640, 133] width 28 height 7
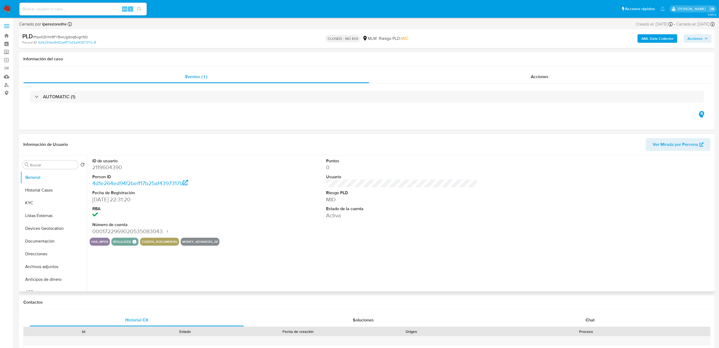
select select "10"
click at [38, 189] on button "Historial Casos" at bounding box center [51, 190] width 62 height 13
